Goal: Information Seeking & Learning: Compare options

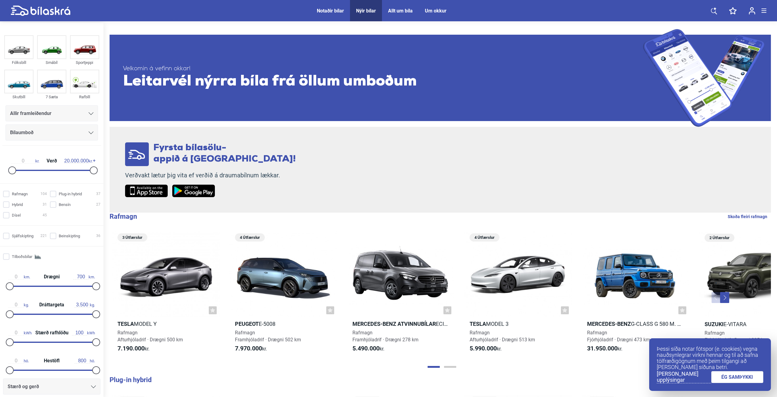
click at [728, 378] on link "ÉG SAMÞYKKI" at bounding box center [738, 378] width 52 height 12
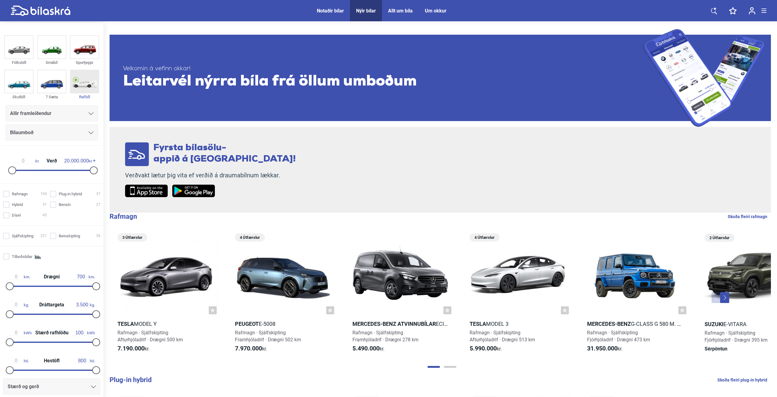
click at [78, 82] on img at bounding box center [85, 81] width 28 height 23
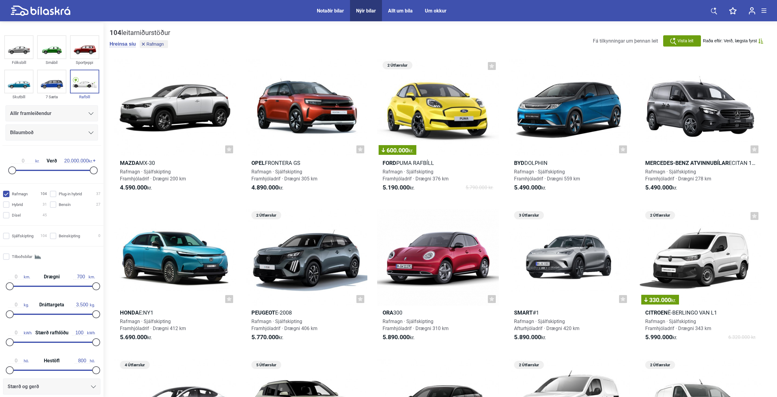
click at [5, 196] on input "Rafmagn 104" at bounding box center [26, 194] width 44 height 6
checkbox input "false"
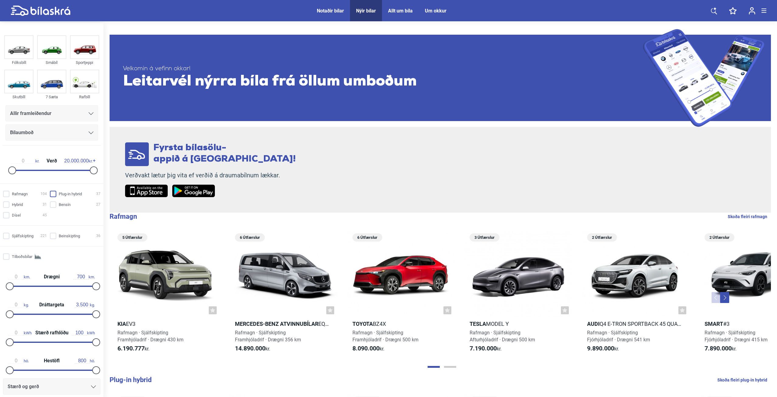
click at [51, 194] on input "Plug-in hybrid 37" at bounding box center [76, 194] width 51 height 6
checkbox input "true"
